Goal: Transaction & Acquisition: Obtain resource

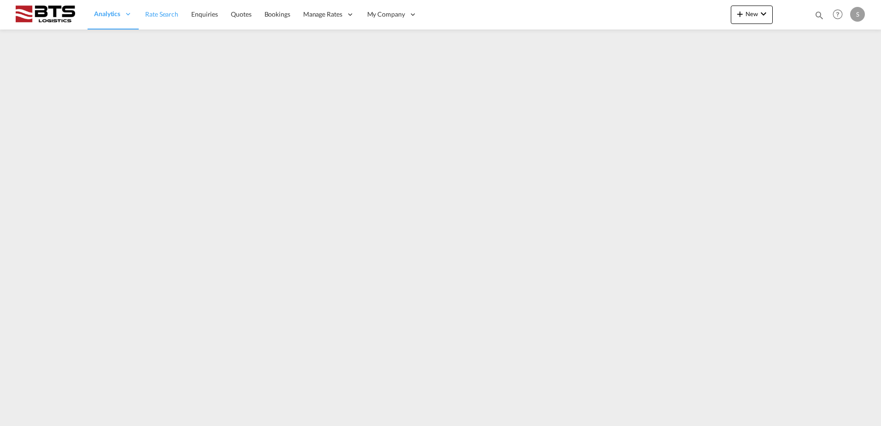
click at [155, 11] on span "Rate Search" at bounding box center [161, 14] width 33 height 8
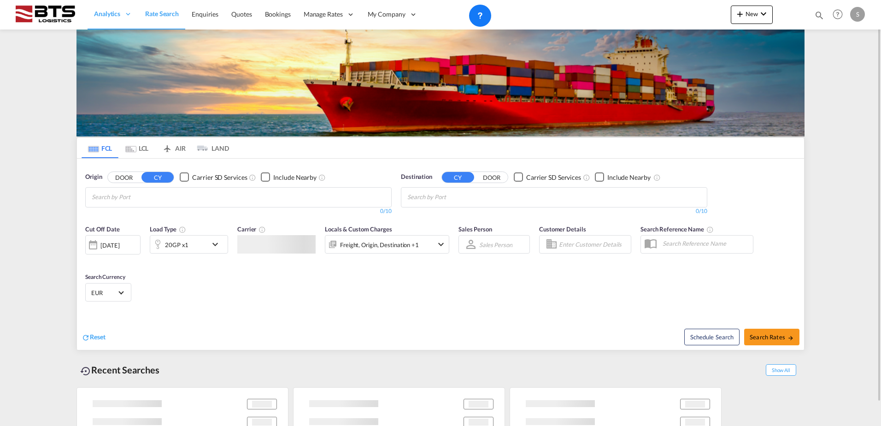
click at [764, 339] on div "Schedule Search Search Rates" at bounding box center [623, 331] width 361 height 35
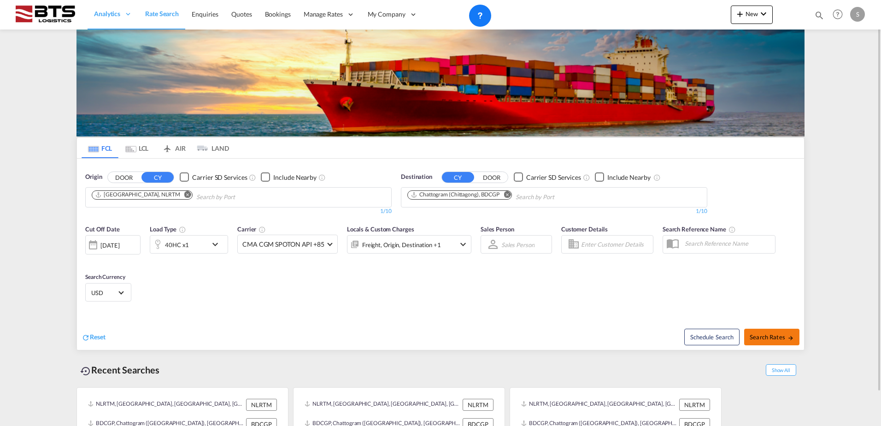
click at [761, 340] on span "Search Rates" at bounding box center [771, 336] width 44 height 7
type input "NLRTM to BDCGP / [DATE]"
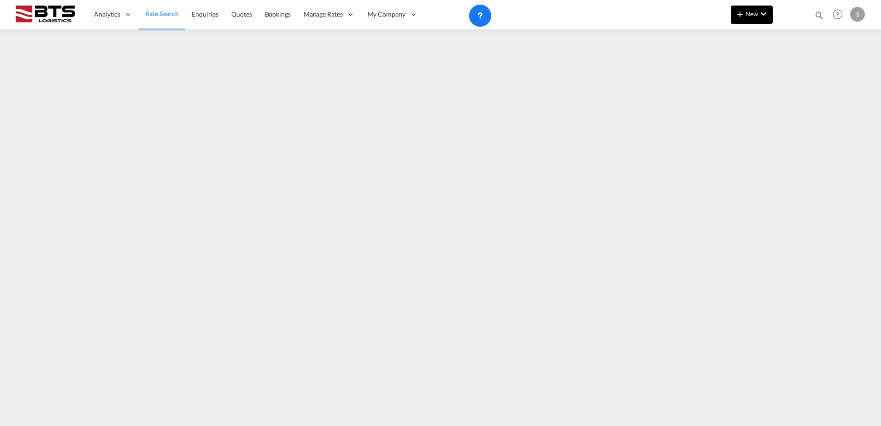
click at [738, 22] on button "New" at bounding box center [752, 15] width 42 height 18
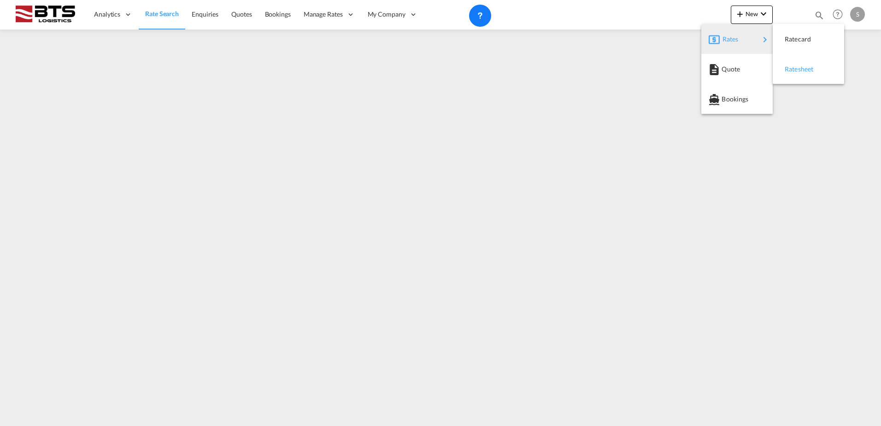
click at [795, 76] on span "Ratesheet" at bounding box center [790, 69] width 10 height 18
